Goal: Task Accomplishment & Management: Manage account settings

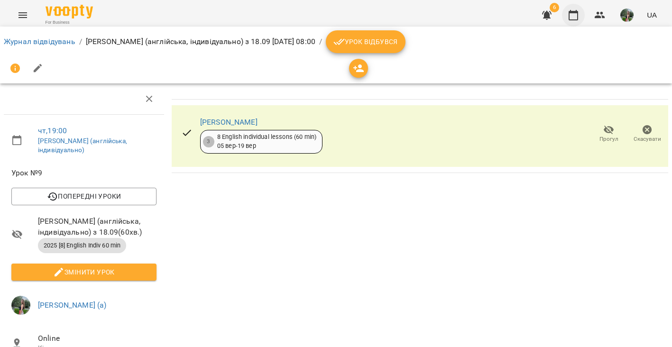
click at [575, 7] on button "button" at bounding box center [573, 15] width 23 height 23
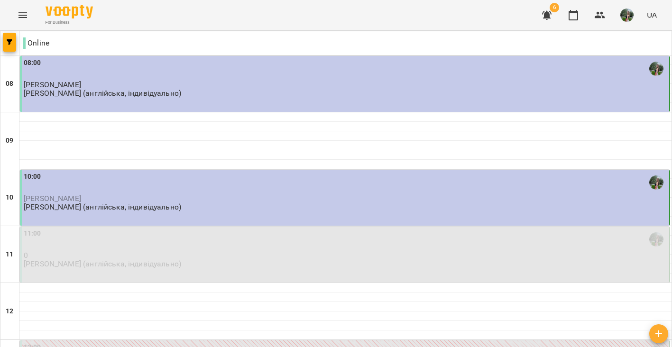
scroll to position [324, 0]
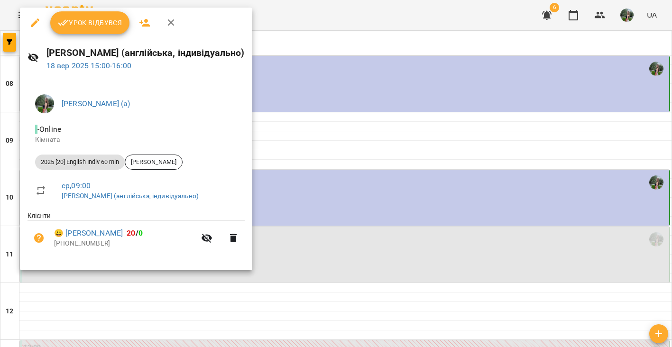
click at [105, 18] on span "Урок відбувся" at bounding box center [90, 22] width 64 height 11
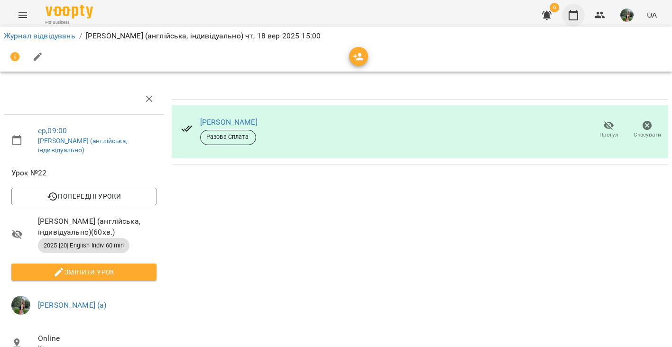
click at [572, 16] on icon "button" at bounding box center [572, 14] width 11 height 11
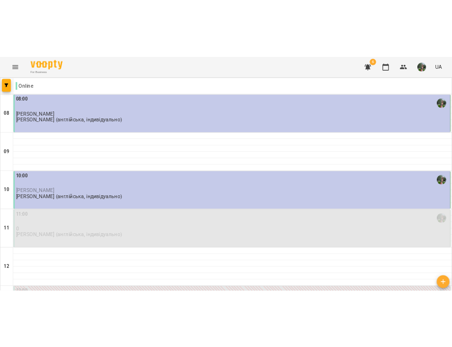
scroll to position [434, 0]
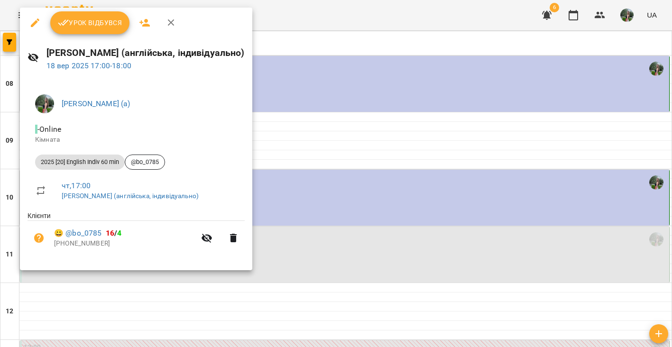
click at [107, 26] on span "Урок відбувся" at bounding box center [90, 22] width 64 height 11
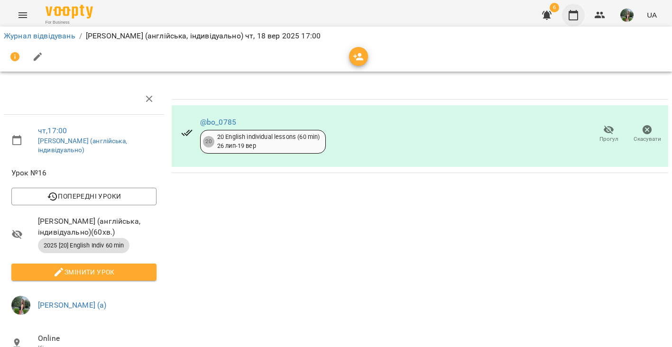
click at [573, 17] on icon "button" at bounding box center [572, 14] width 11 height 11
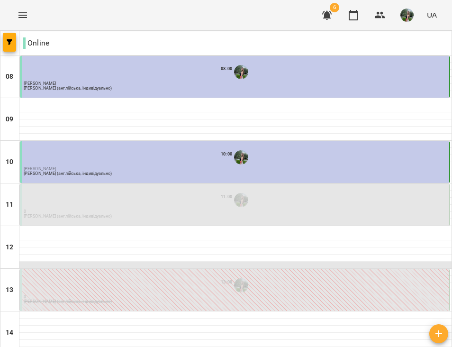
scroll to position [159, 0]
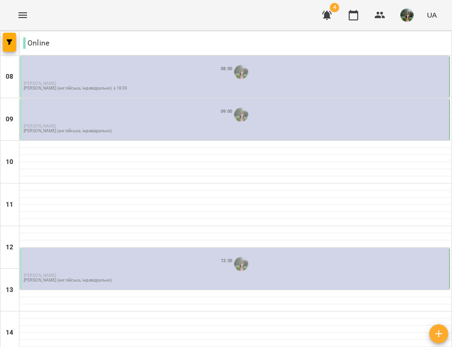
scroll to position [0, 0]
